Goal: Check status

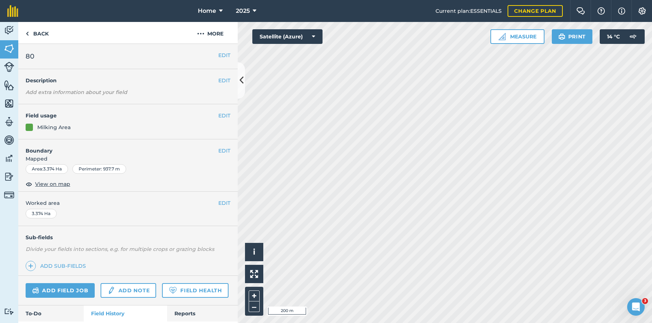
click at [44, 30] on link "Back" at bounding box center [37, 33] width 38 height 22
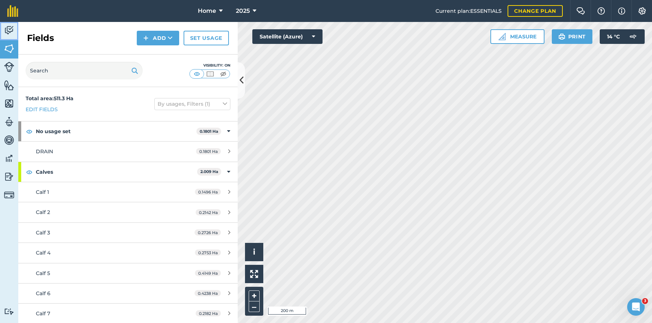
click at [12, 26] on img at bounding box center [9, 30] width 10 height 11
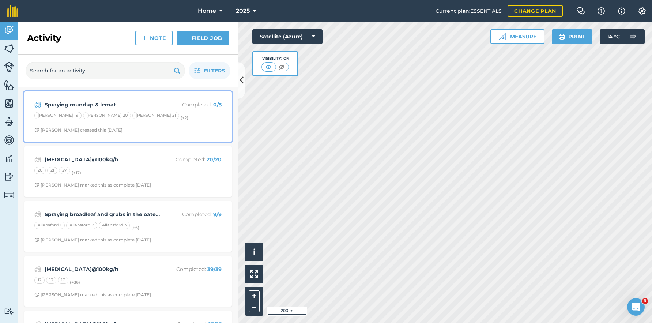
click at [156, 122] on div "Spraying roundup & lemat Completed : 0 / 5 Boyles 19 Boyles 20 Boyles 21 (+ 2 )…" at bounding box center [128, 117] width 199 height 42
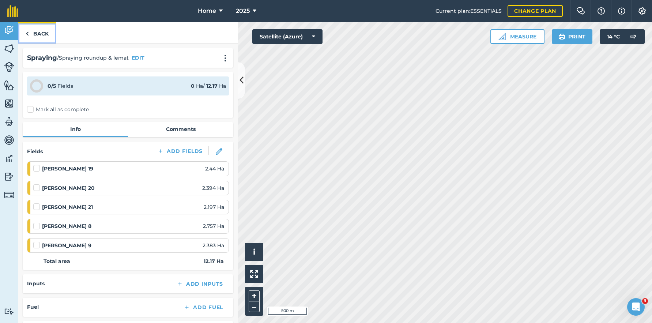
click at [27, 32] on img at bounding box center [27, 33] width 3 height 9
